Goal: Information Seeking & Learning: Stay updated

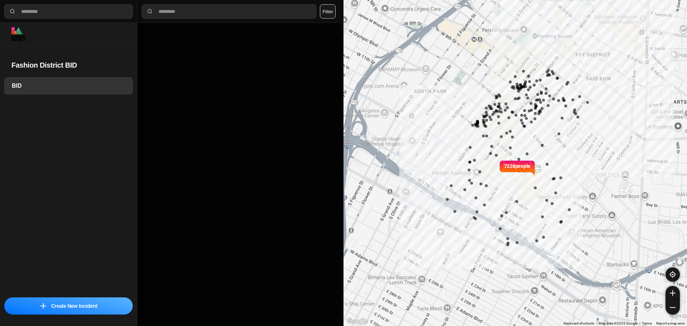
select select "*"
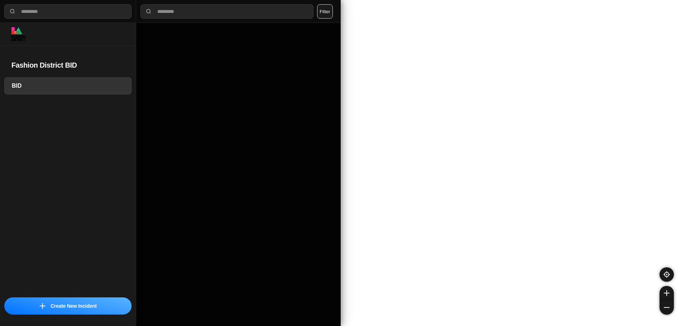
select select "*"
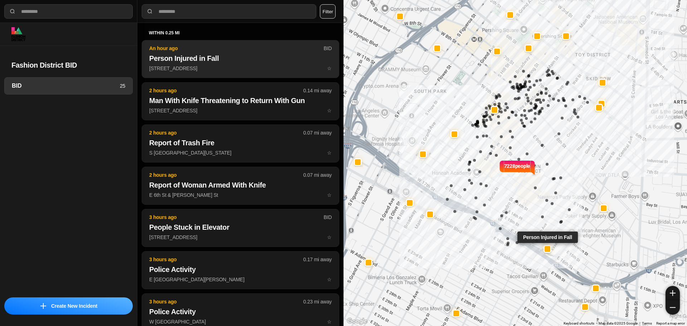
click at [212, 61] on h2 "Person Injured in Fall" at bounding box center [240, 58] width 182 height 10
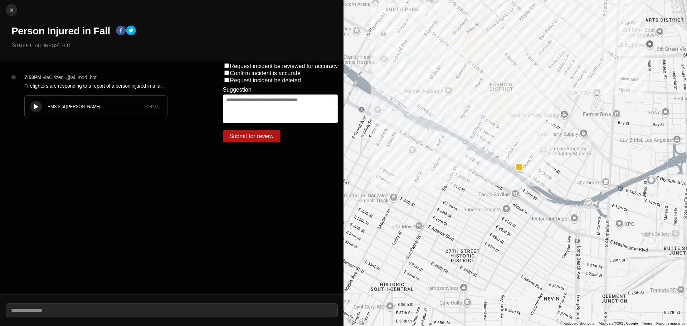
click at [85, 106] on div "EMS S of Mulholland" at bounding box center [97, 107] width 98 height 6
click at [86, 106] on div "EMS S of Mulholland" at bounding box center [97, 107] width 98 height 6
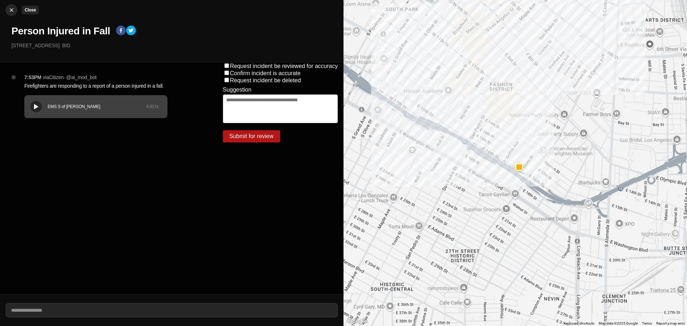
click at [15, 7] on div at bounding box center [11, 9] width 11 height 7
select select "*"
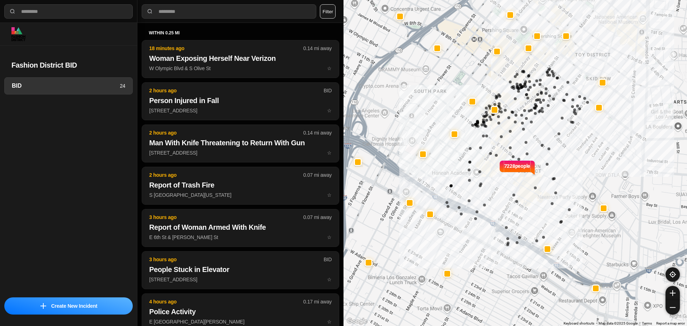
select select "*"
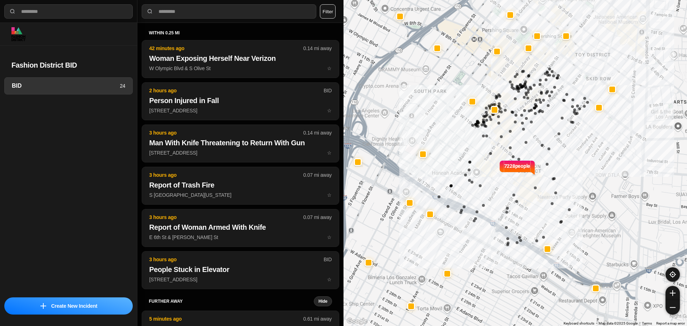
select select "*"
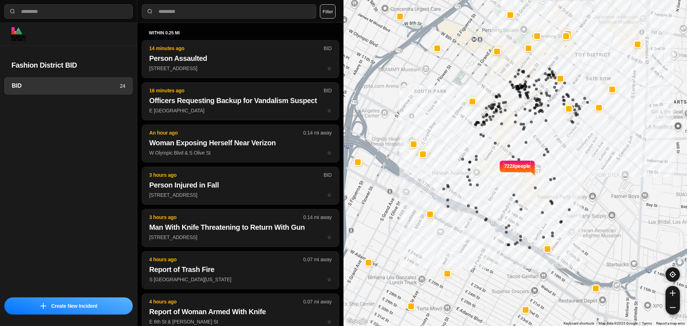
select select "*"
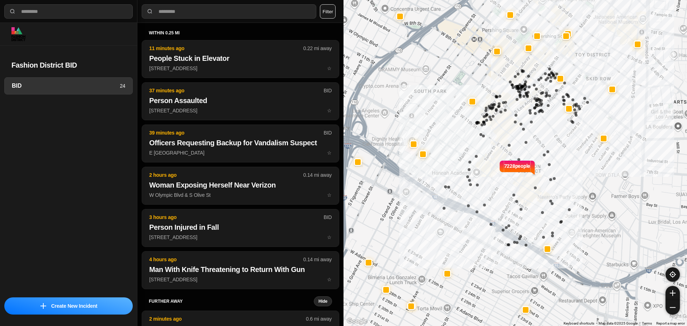
select select "*"
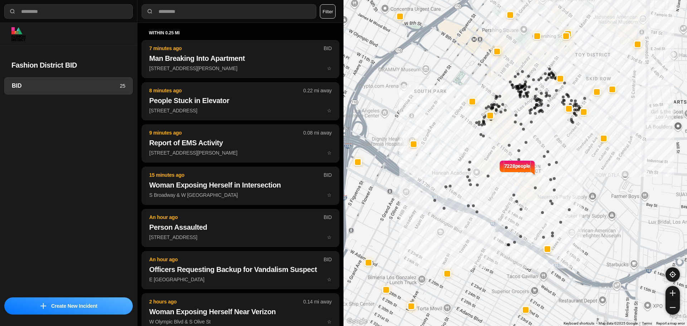
select select "*"
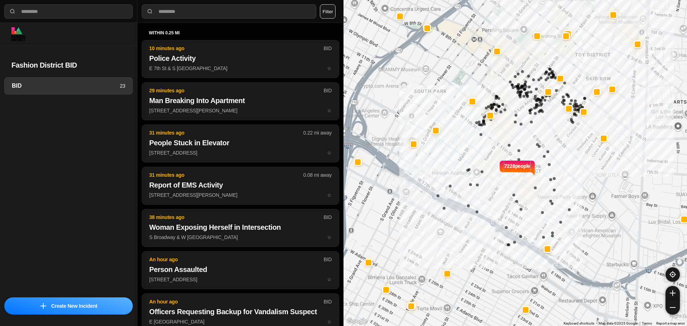
select select "*"
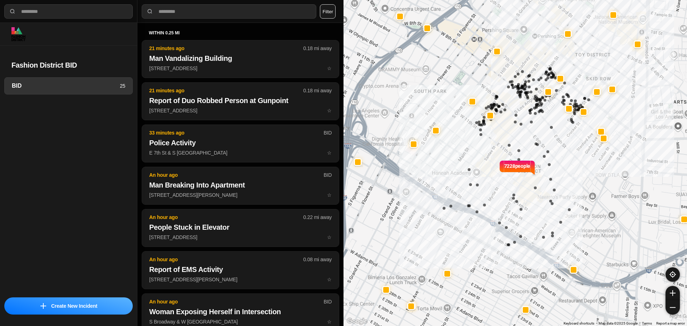
select select "*"
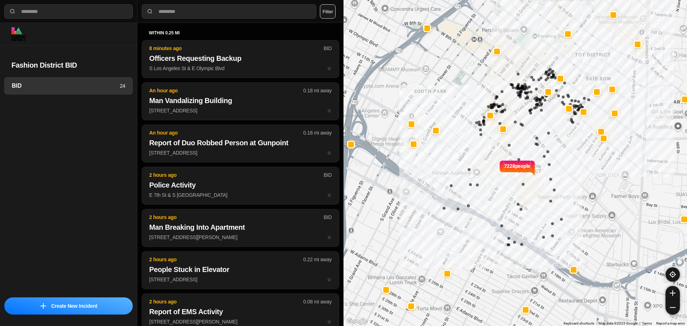
select select "*"
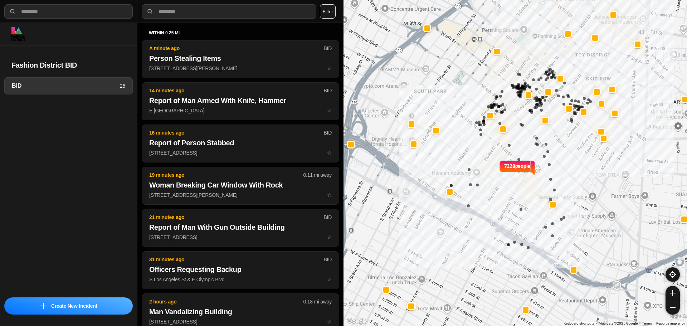
select select "*"
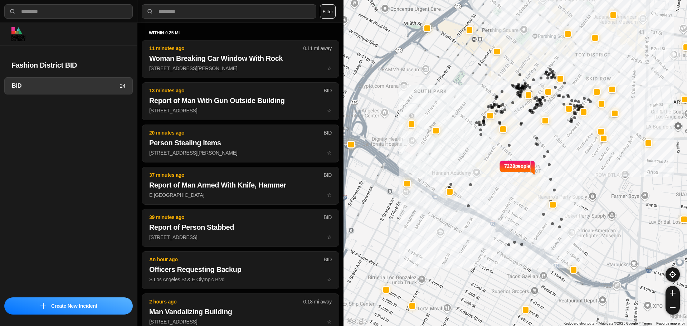
select select "*"
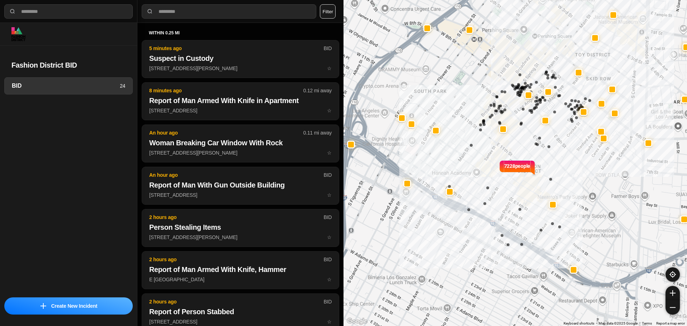
select select "*"
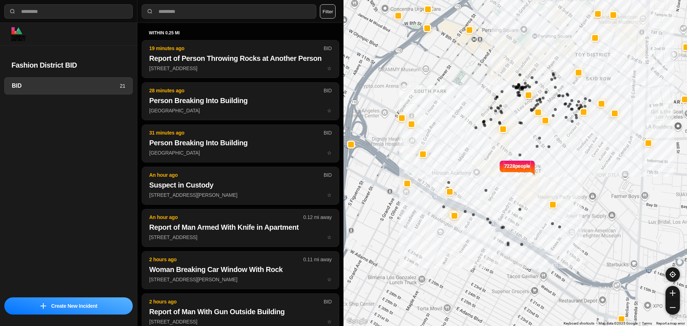
select select "*"
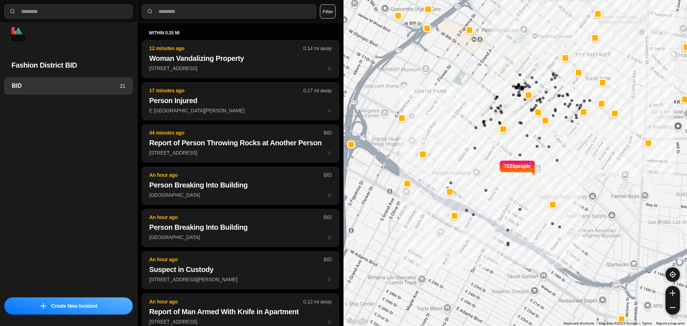
select select "*"
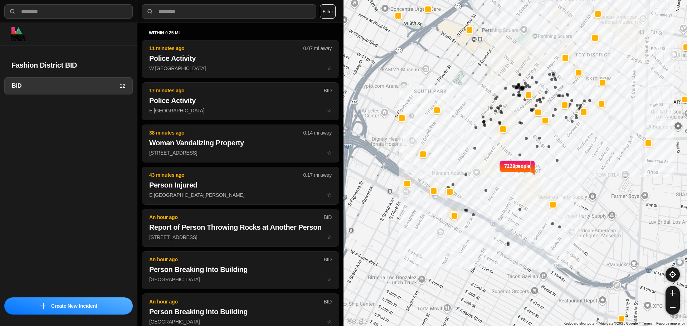
select select "*"
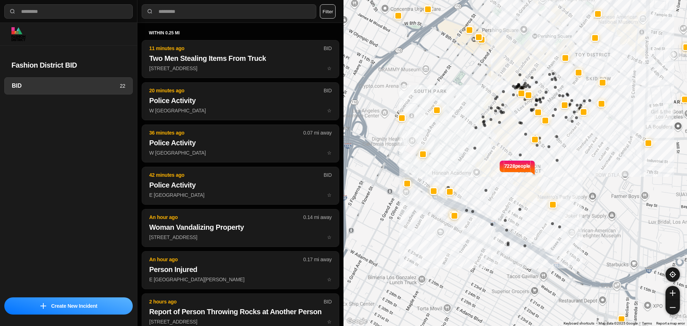
select select "*"
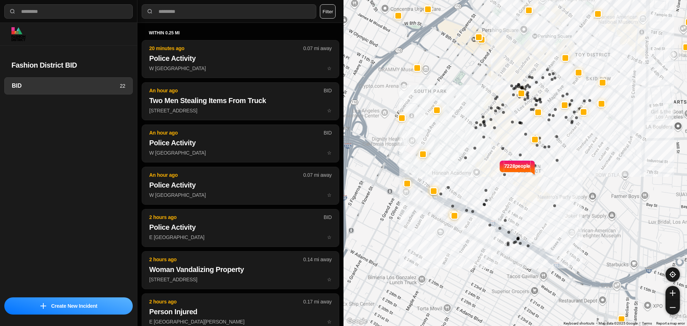
select select "*"
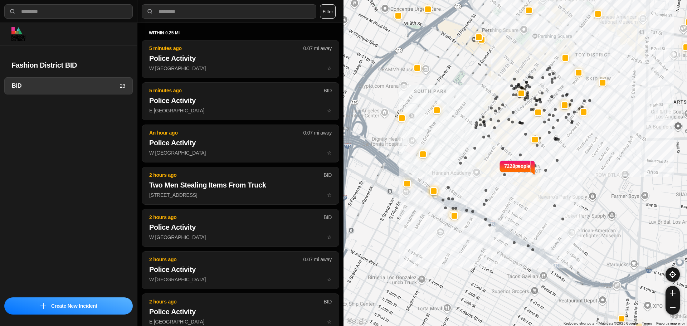
select select "*"
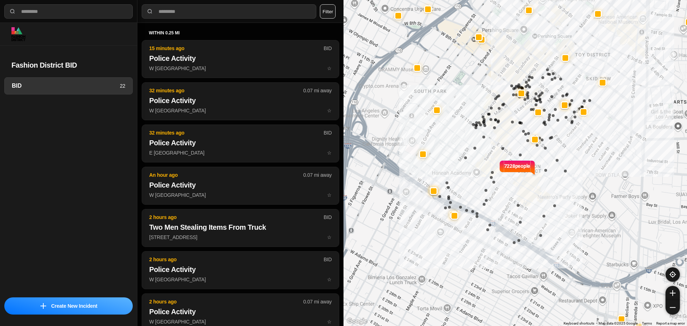
select select "*"
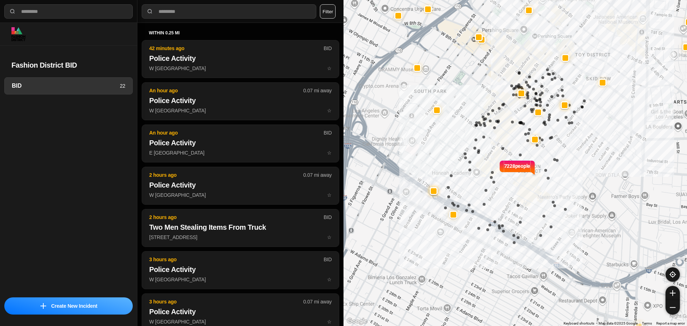
select select "*"
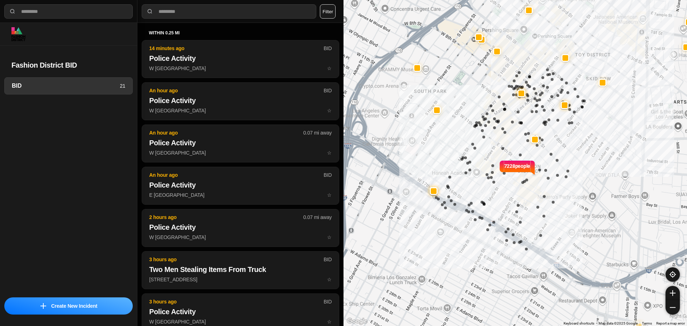
select select "*"
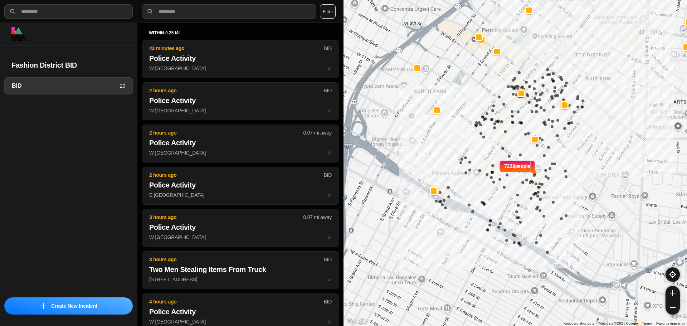
select select "*"
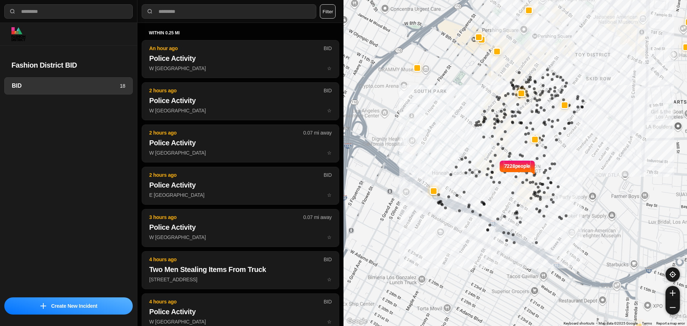
select select "*"
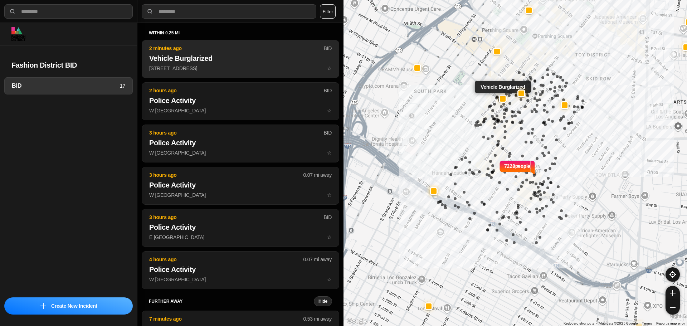
click at [196, 67] on p "849 South Broadway ☆" at bounding box center [240, 68] width 182 height 7
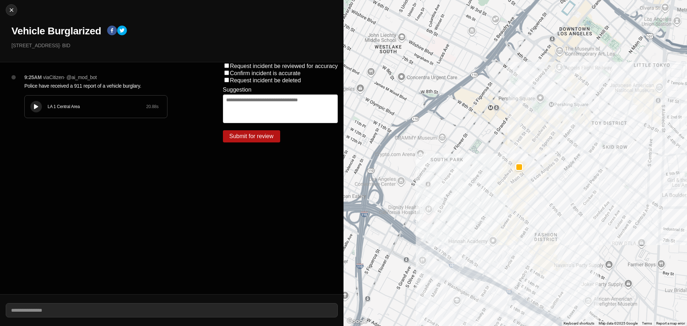
click at [35, 106] on icon at bounding box center [36, 106] width 4 height 5
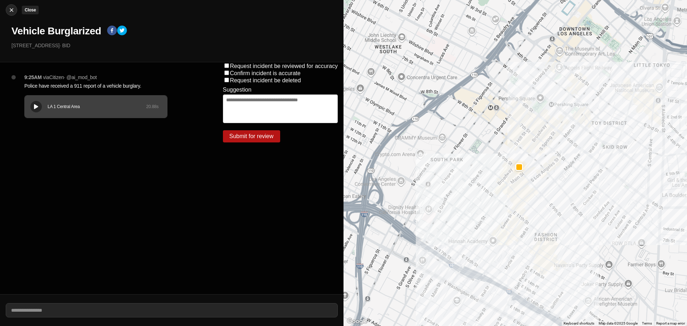
click at [8, 5] on button "Close" at bounding box center [11, 9] width 11 height 11
select select "*"
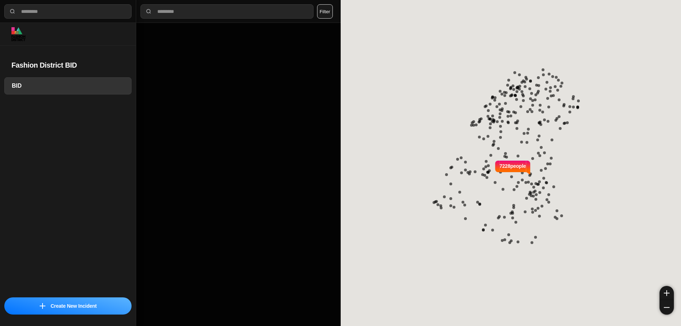
select select "*"
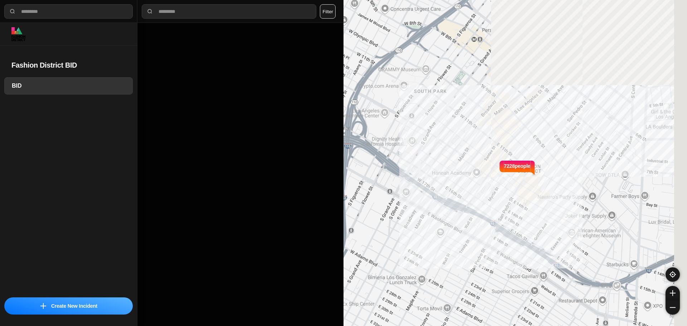
select select "*"
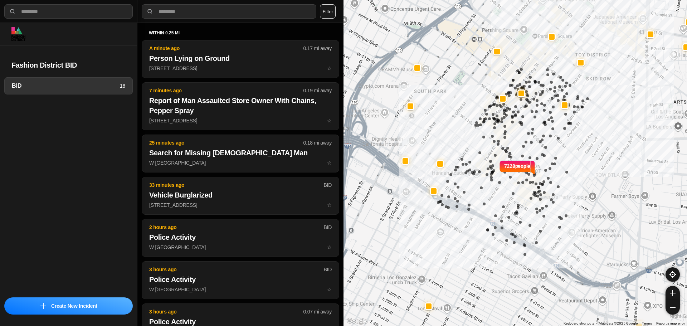
select select "*"
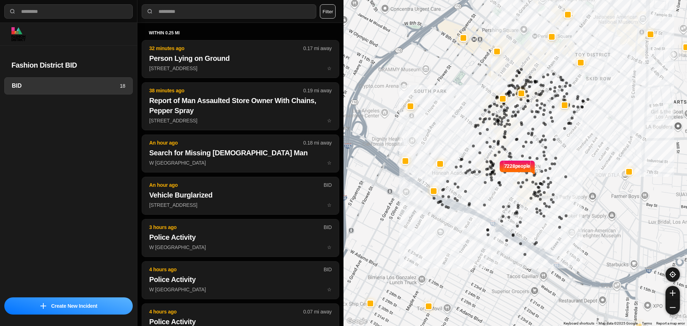
select select "*"
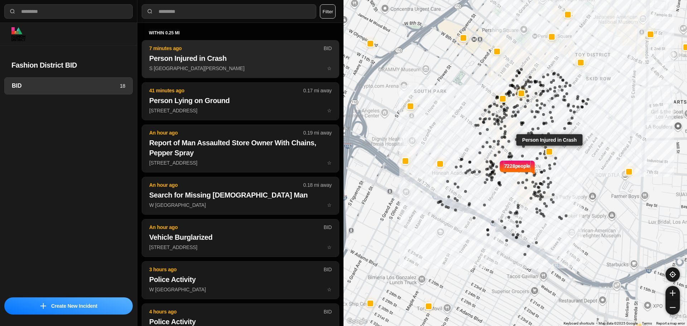
click at [178, 54] on h2 "Person Injured in Crash" at bounding box center [240, 58] width 182 height 10
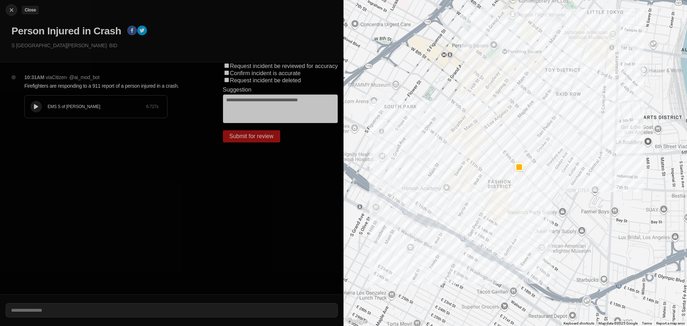
click at [8, 9] on img at bounding box center [11, 9] width 7 height 7
select select "*"
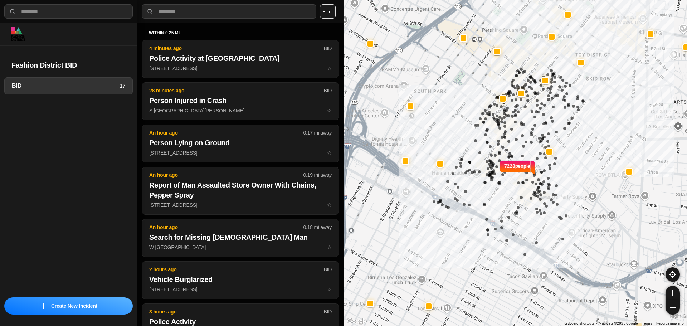
select select "*"
